Goal: Task Accomplishment & Management: Complete application form

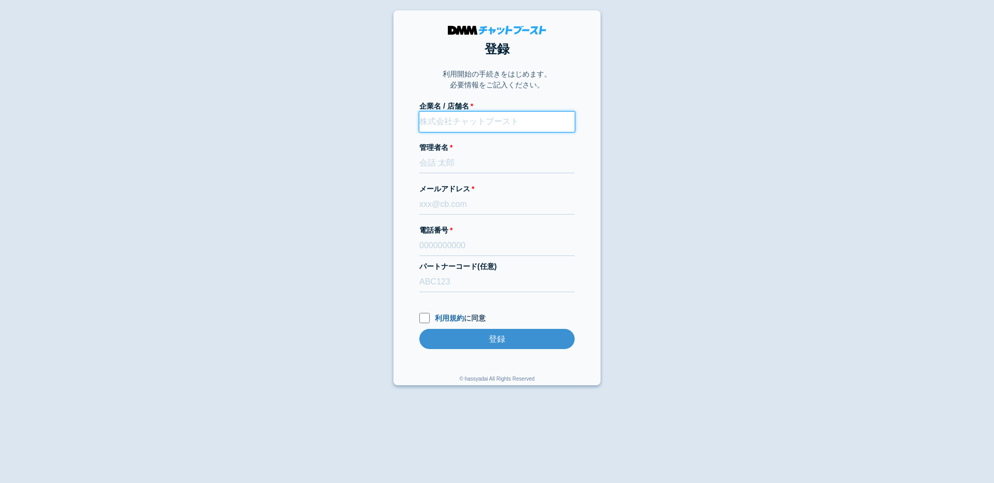
click at [459, 124] on input "企業名 / 店舗名" at bounding box center [496, 122] width 155 height 20
type input "て"
type input "s"
type input "テスト店舗初期設定リニューアル影響確認"
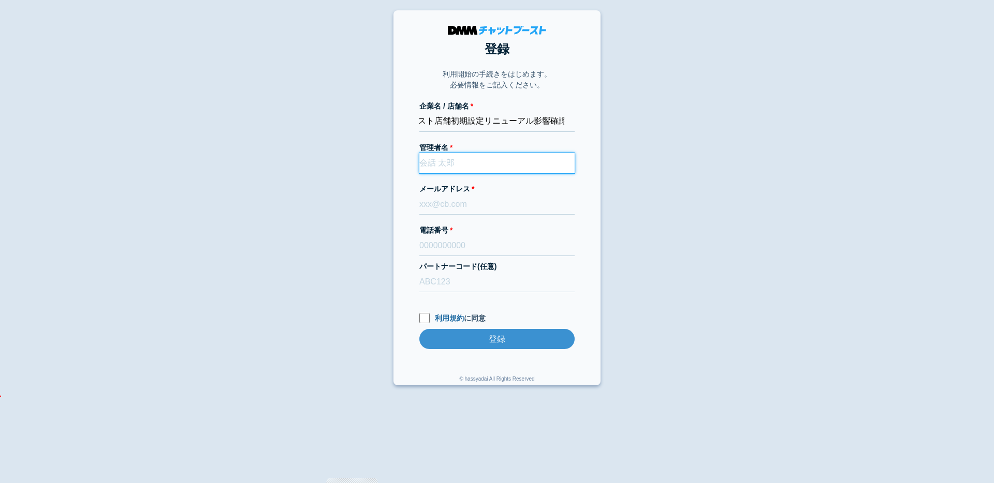
scroll to position [0, 0]
type input "管理者"
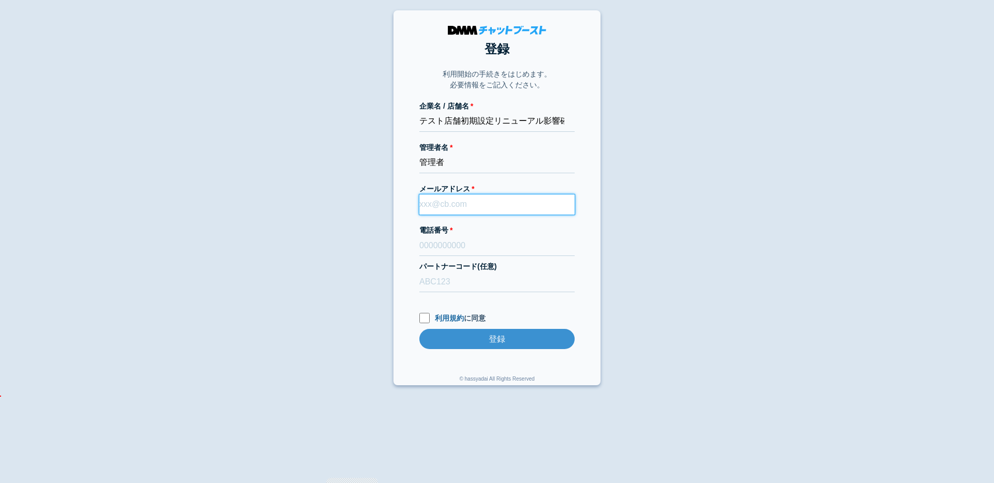
click at [481, 206] on input "メールアドレス" at bounding box center [496, 205] width 155 height 20
click at [505, 205] on input "[EMAIL_ADDRESS][DOMAIN_NAME]" at bounding box center [496, 205] width 155 height 20
drag, startPoint x: 556, startPoint y: 205, endPoint x: 429, endPoint y: 226, distance: 129.4
click at [426, 198] on input "[EMAIL_ADDRESS][DOMAIN_NAME]" at bounding box center [496, 205] width 155 height 20
type input "[EMAIL_ADDRESS][DOMAIN_NAME]"
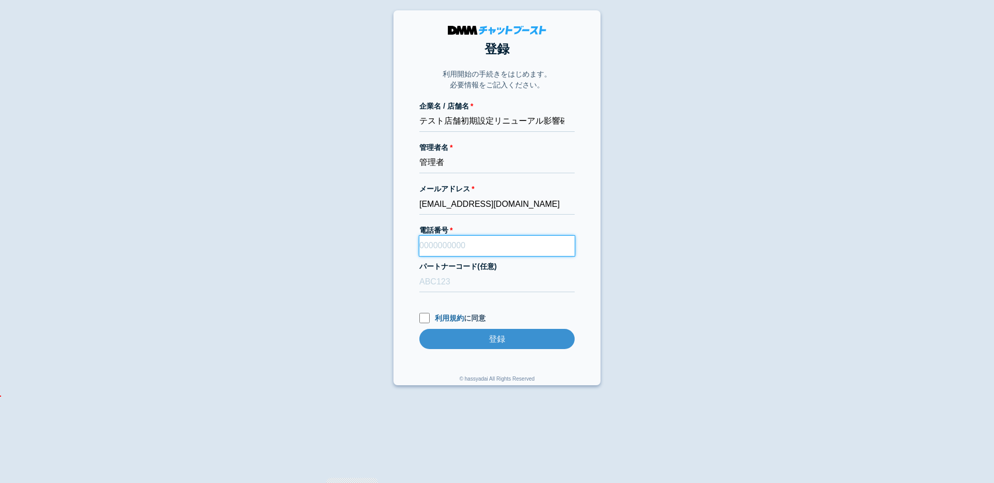
click at [445, 244] on input "電話番号" at bounding box center [496, 246] width 155 height 20
type input "08078051047"
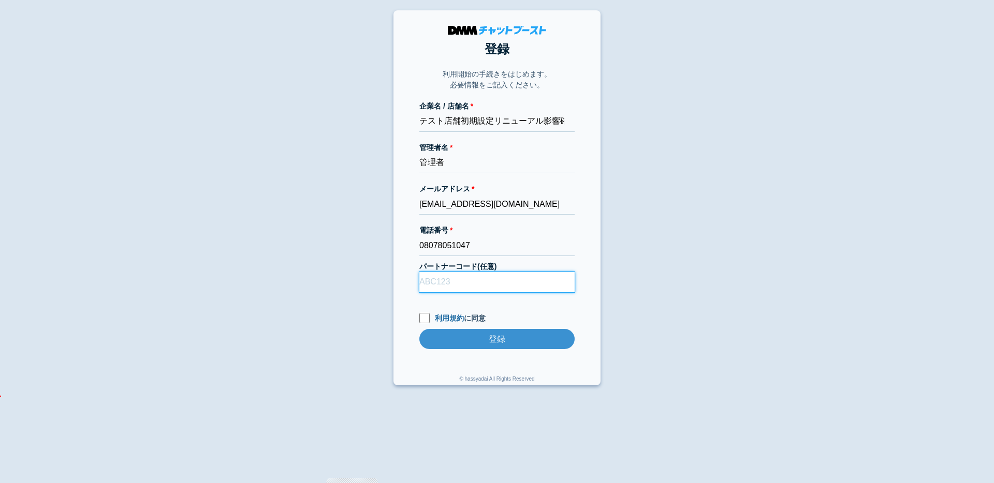
click at [465, 280] on input "パートナーコード(任意)" at bounding box center [496, 282] width 155 height 20
click at [424, 319] on input "利用規約 に同意" at bounding box center [424, 318] width 10 height 10
checkbox input "true"
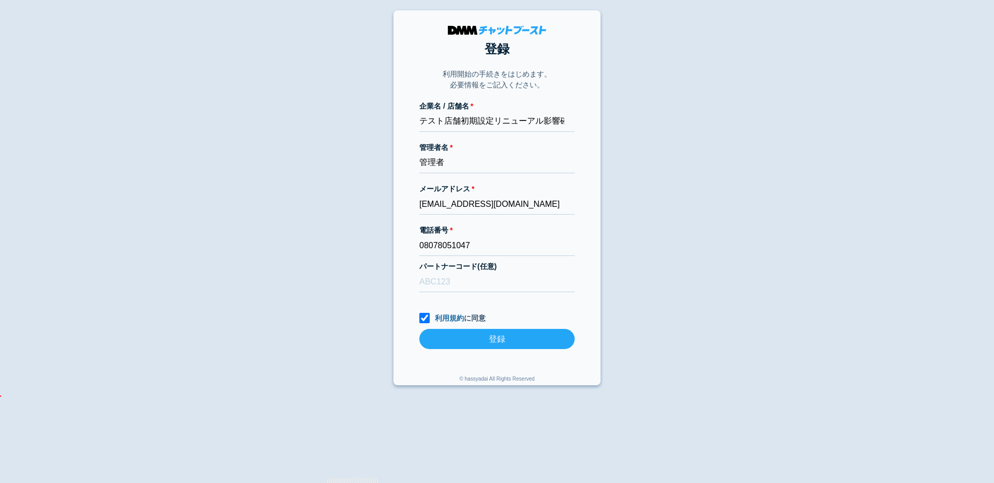
click at [509, 341] on input "登録" at bounding box center [496, 339] width 155 height 20
